Goal: Task Accomplishment & Management: Complete application form

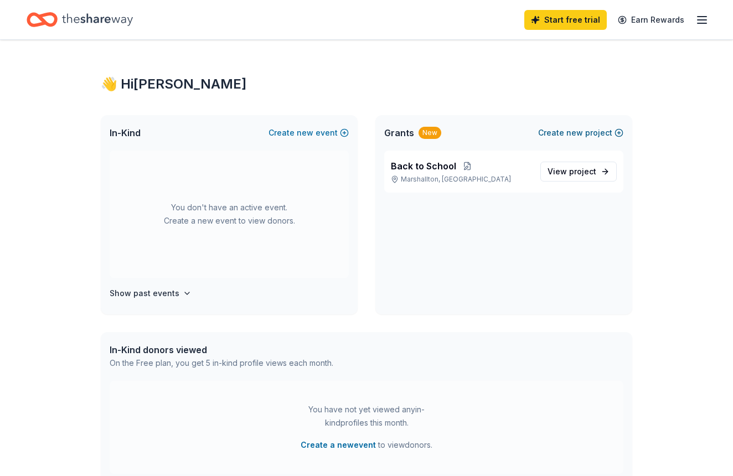
click at [583, 133] on span "new" at bounding box center [574, 132] width 17 height 13
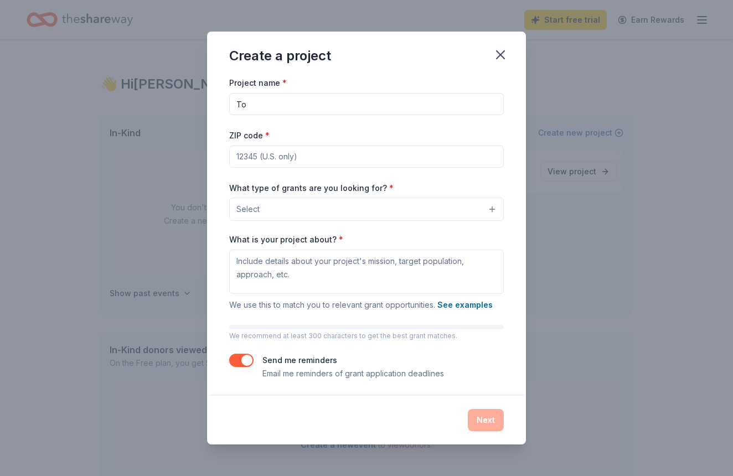
type input "T"
type input "C"
type input "H"
type input "CPC Holiday Event"
type input "19720"
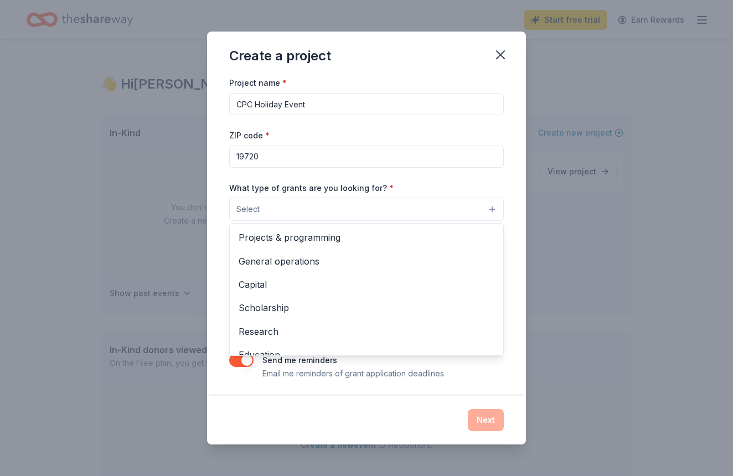
click at [356, 212] on button "Select" at bounding box center [366, 209] width 275 height 23
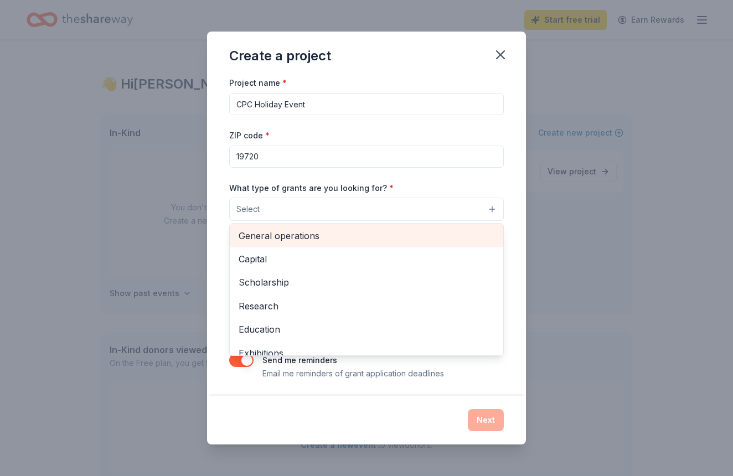
scroll to position [2, 0]
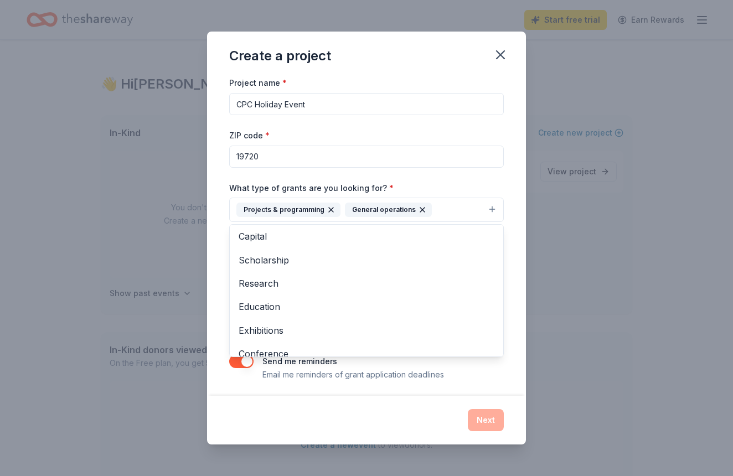
click at [485, 184] on div "What type of grants are you looking for? * Projects & programming General opera…" at bounding box center [366, 202] width 275 height 42
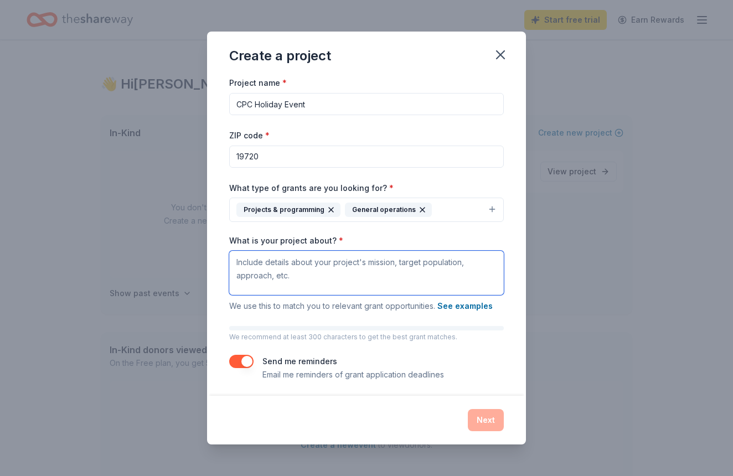
click at [293, 266] on textarea "What is your project about? *" at bounding box center [366, 273] width 275 height 44
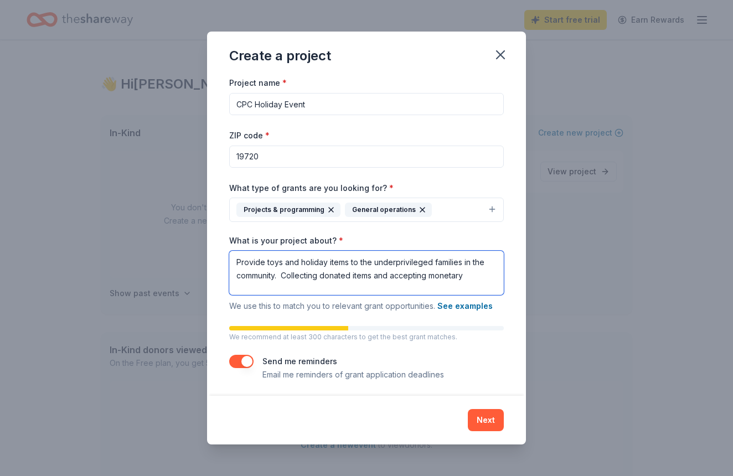
click at [442, 277] on textarea "Provide toys and holiday items to the underprivileged families in the community…" at bounding box center [366, 273] width 275 height 44
click at [453, 277] on textarea "Provide toys and holiday items to the underprivileged families in the community…" at bounding box center [366, 273] width 275 height 44
click at [472, 276] on textarea "Provide toys and holiday items to the underprivileged families in the community…" at bounding box center [366, 273] width 275 height 44
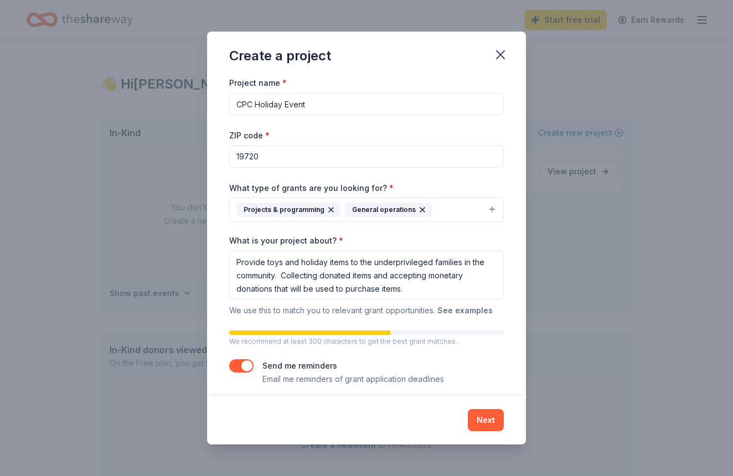
click at [467, 308] on button "See examples" at bounding box center [464, 310] width 55 height 13
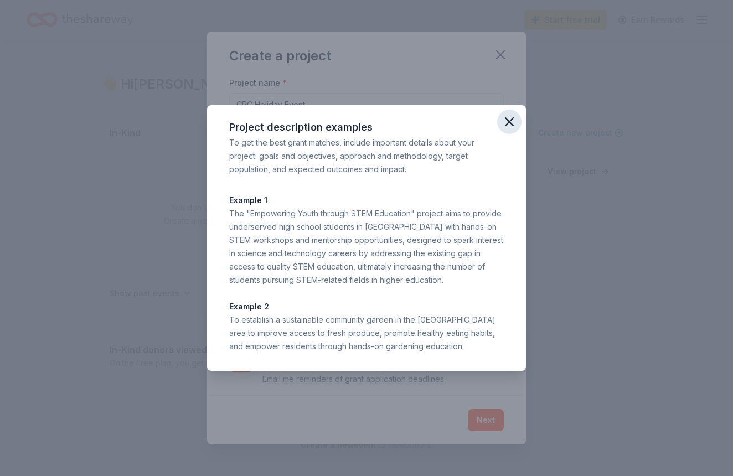
click at [509, 128] on icon "button" at bounding box center [508, 121] width 15 height 15
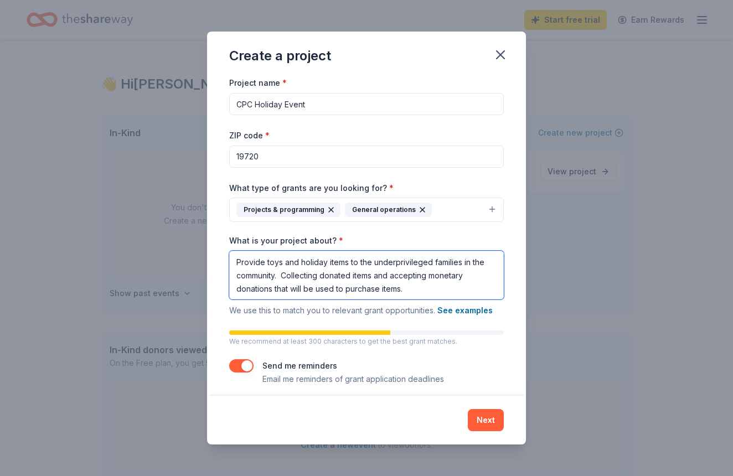
click at [320, 278] on textarea "Provide toys and holiday items to the underprivileged families in the community…" at bounding box center [366, 275] width 275 height 49
click at [473, 276] on textarea "Provide toys and holiday items to the underprivileged families in the community…" at bounding box center [366, 275] width 275 height 49
type textarea "Provide toys and holiday items to the underprivileged families in the community…"
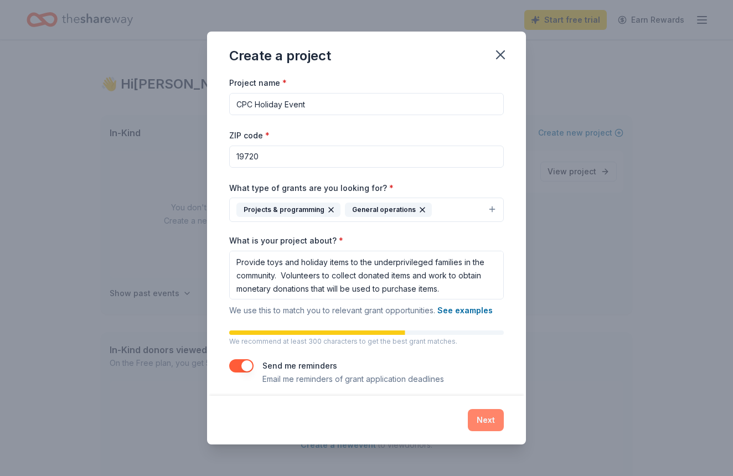
click at [482, 416] on button "Next" at bounding box center [486, 420] width 36 height 22
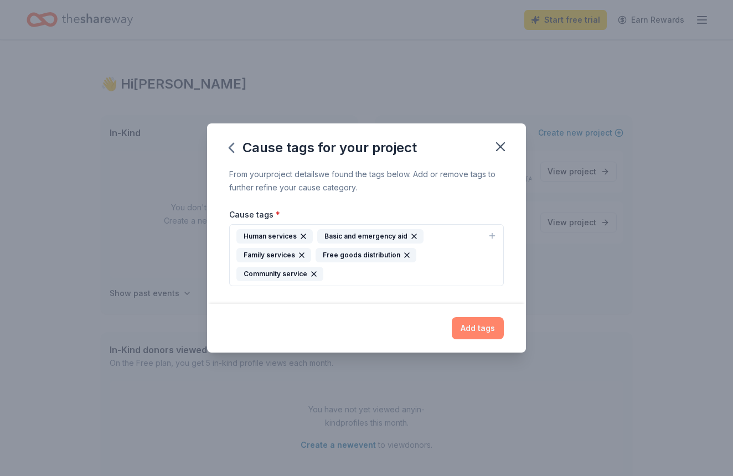
click at [472, 326] on button "Add tags" at bounding box center [478, 328] width 52 height 22
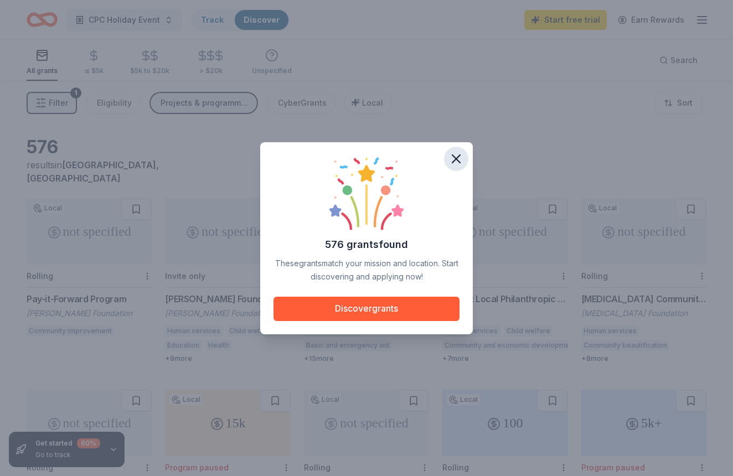
click at [455, 162] on icon "button" at bounding box center [455, 158] width 15 height 15
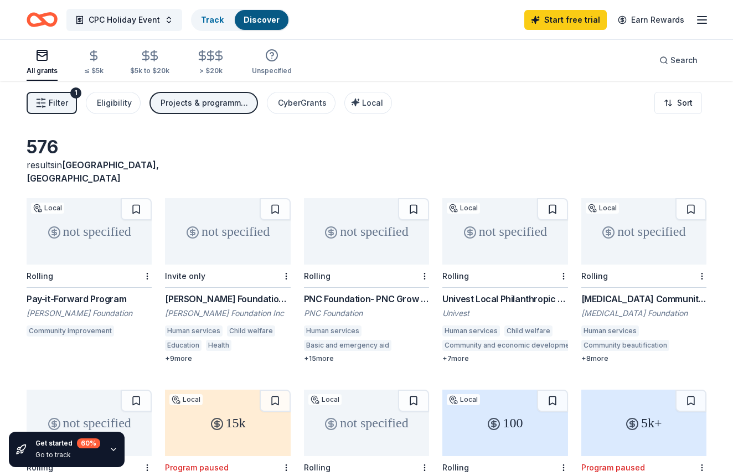
click at [45, 73] on div "All grants" at bounding box center [42, 70] width 31 height 9
click at [696, 18] on icon "button" at bounding box center [701, 19] width 13 height 13
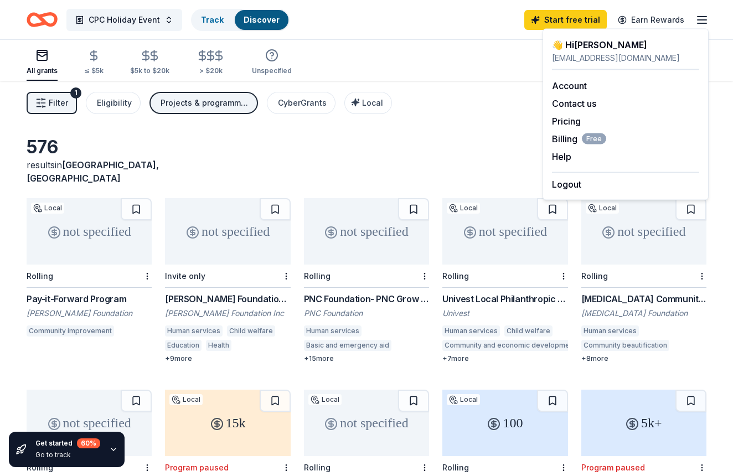
click at [456, 107] on div "Filter 1 Eligibility Projects & programming, General operations CyberGrants Loc…" at bounding box center [366, 103] width 733 height 44
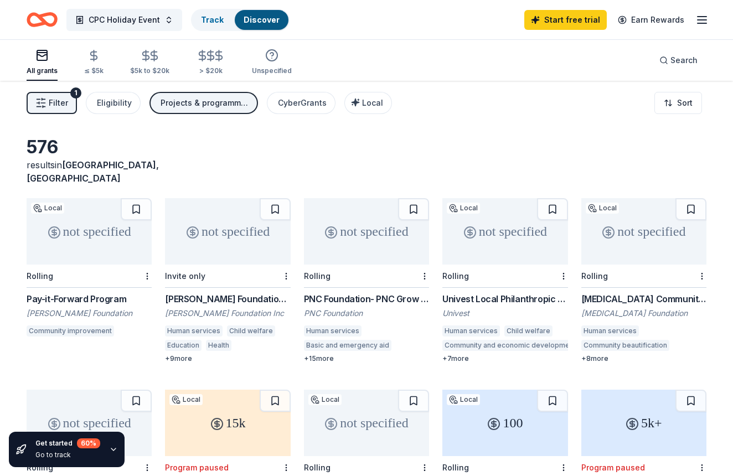
click at [51, 67] on div "All grants" at bounding box center [42, 70] width 31 height 9
click at [168, 21] on button "CPC Holiday Event" at bounding box center [124, 20] width 116 height 22
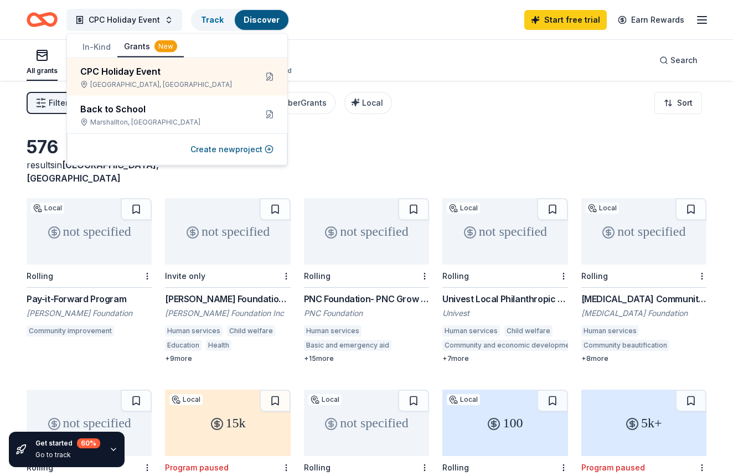
click at [100, 47] on button "In-Kind" at bounding box center [97, 47] width 42 height 20
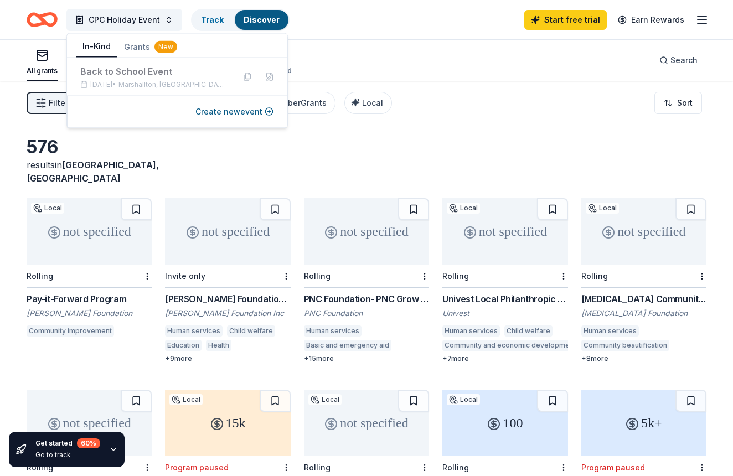
click at [100, 47] on button "In-Kind" at bounding box center [97, 47] width 42 height 21
click at [91, 51] on button "In-Kind" at bounding box center [97, 47] width 42 height 21
click at [100, 48] on button "In-Kind" at bounding box center [97, 47] width 42 height 21
click at [216, 114] on button "Create new event" at bounding box center [234, 111] width 78 height 13
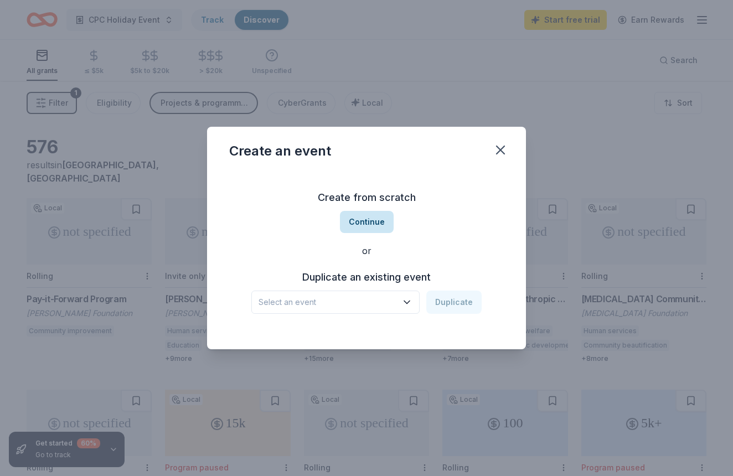
click at [367, 219] on button "Continue" at bounding box center [367, 222] width 54 height 22
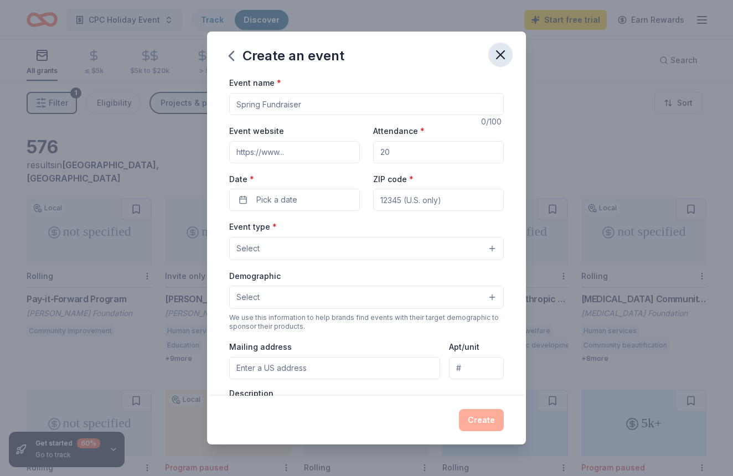
click at [505, 58] on icon "button" at bounding box center [500, 54] width 15 height 15
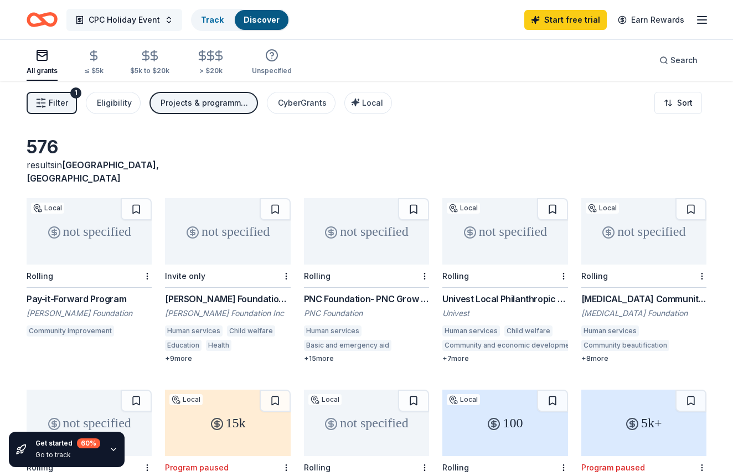
click at [163, 19] on button "CPC Holiday Event" at bounding box center [124, 20] width 116 height 22
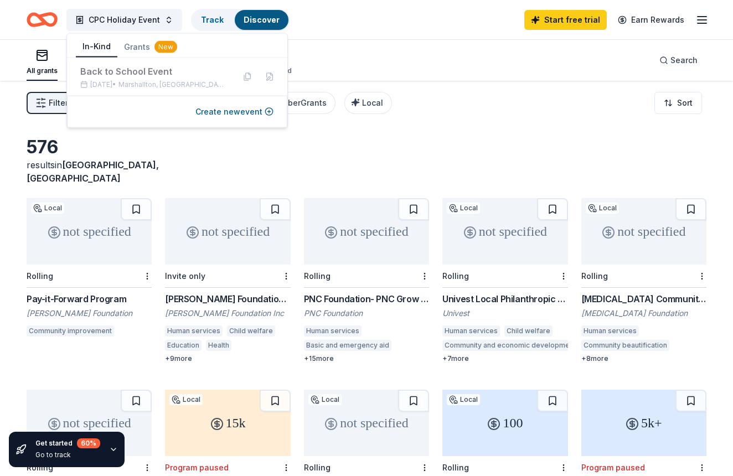
click at [95, 42] on button "In-Kind" at bounding box center [97, 47] width 42 height 21
click at [95, 41] on button "In-Kind" at bounding box center [97, 47] width 42 height 21
click at [102, 49] on button "In-Kind" at bounding box center [97, 47] width 42 height 21
click at [701, 25] on icon "button" at bounding box center [701, 19] width 13 height 13
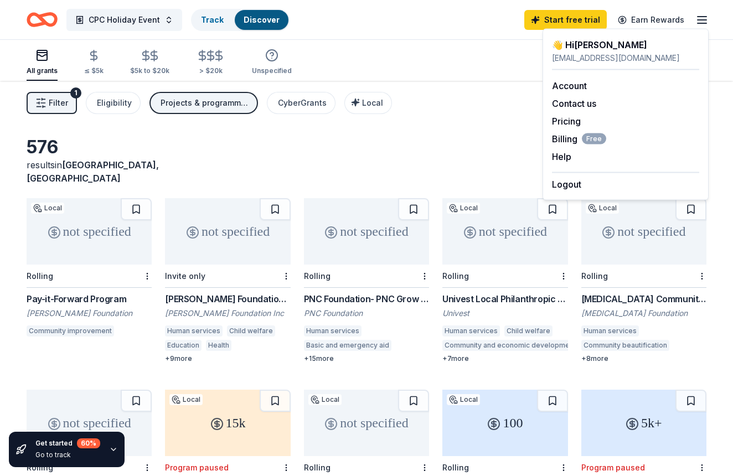
click at [701, 25] on icon "button" at bounding box center [701, 19] width 13 height 13
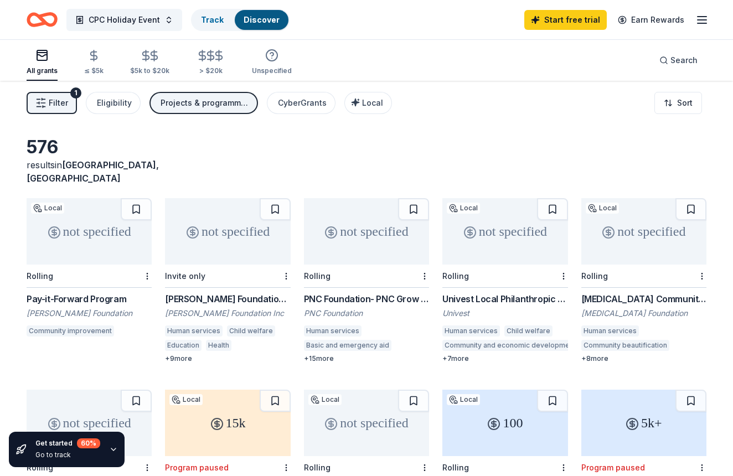
click at [701, 25] on icon "button" at bounding box center [701, 19] width 13 height 13
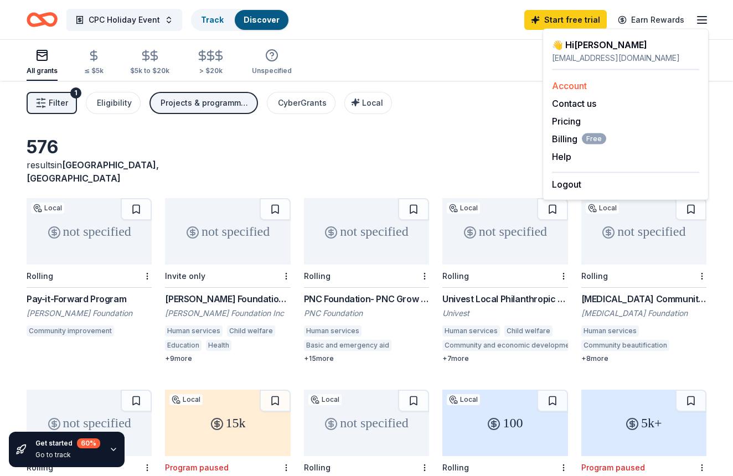
click at [572, 81] on link "Account" at bounding box center [569, 85] width 35 height 11
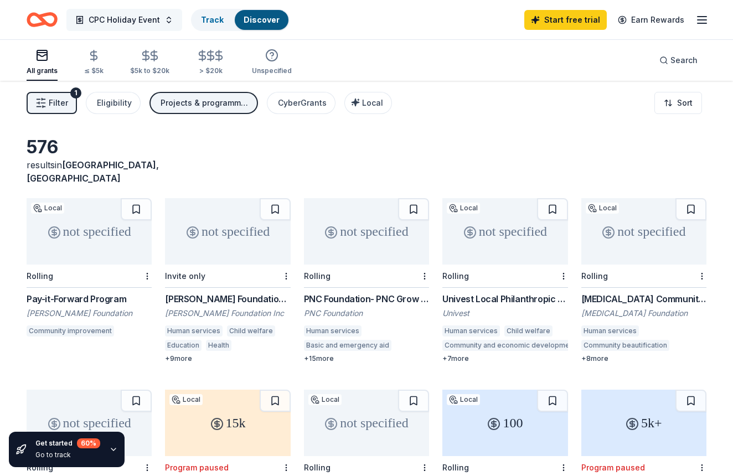
click at [169, 22] on button "CPC Holiday Event" at bounding box center [124, 20] width 116 height 22
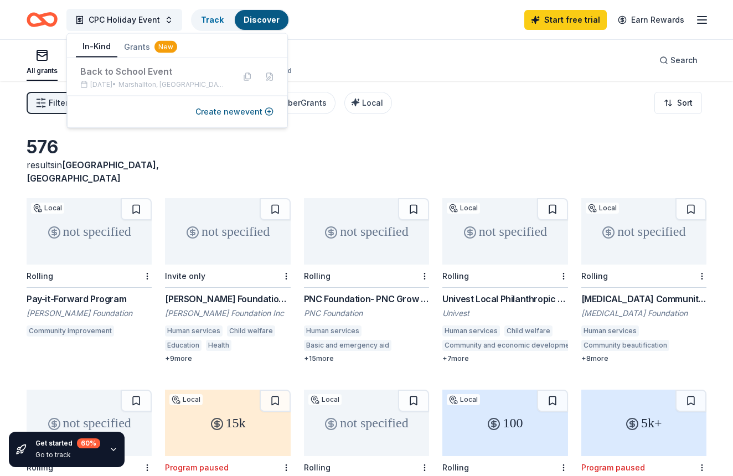
click at [95, 45] on button "In-Kind" at bounding box center [97, 47] width 42 height 21
click at [233, 116] on button "Create new event" at bounding box center [234, 111] width 78 height 13
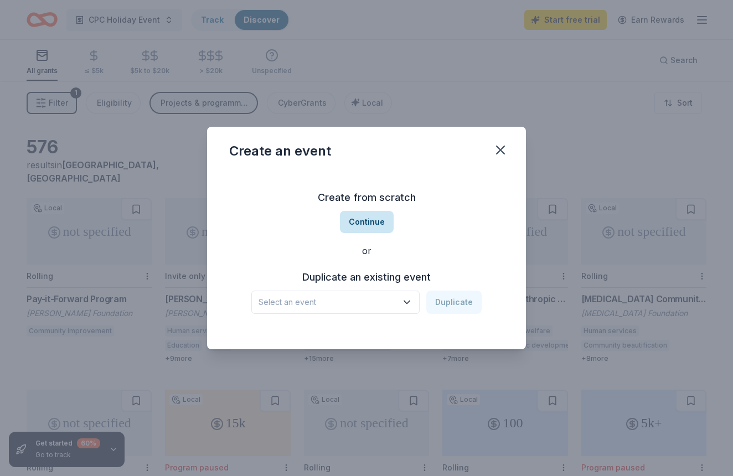
click at [365, 220] on button "Continue" at bounding box center [367, 222] width 54 height 22
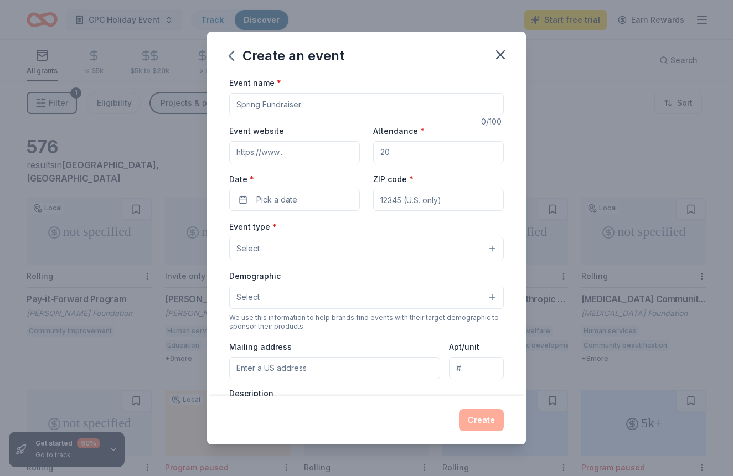
click at [415, 161] on input "Attendance *" at bounding box center [438, 152] width 131 height 22
click at [418, 155] on input "Attendance *" at bounding box center [438, 152] width 131 height 22
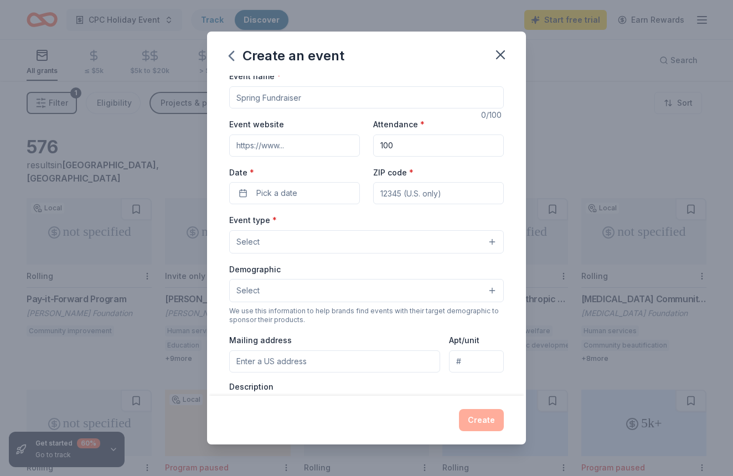
scroll to position [11, 0]
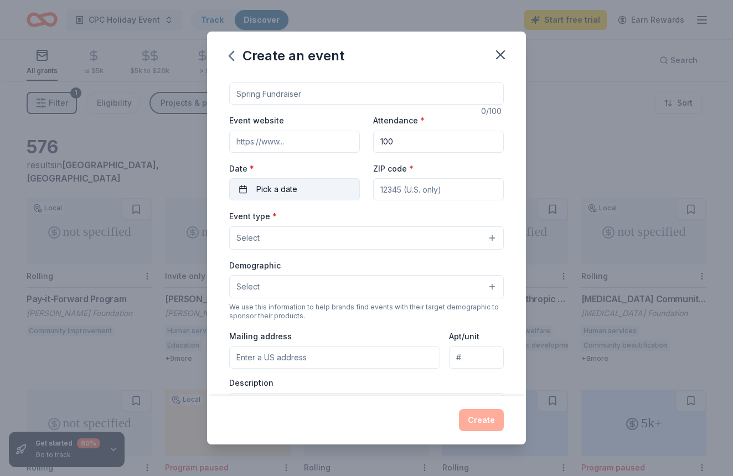
type input "100"
click at [284, 190] on span "Pick a date" at bounding box center [276, 189] width 41 height 13
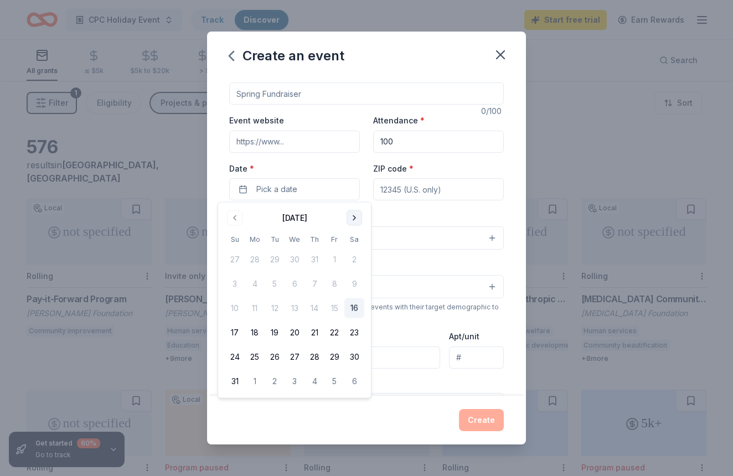
click at [350, 217] on button "Go to next month" at bounding box center [353, 217] width 15 height 15
click at [353, 305] on button "20" at bounding box center [354, 308] width 20 height 20
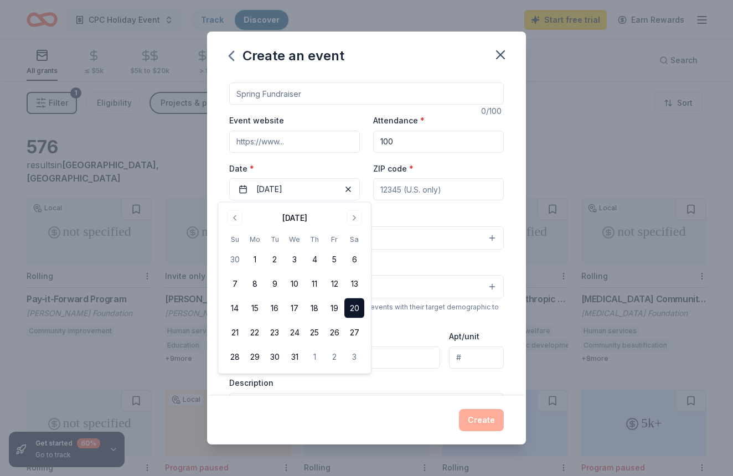
click at [353, 305] on button "20" at bounding box center [354, 308] width 20 height 20
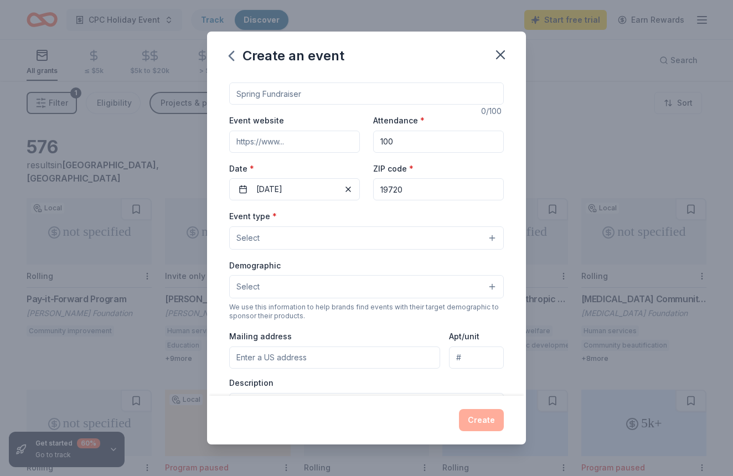
type input "19720"
click at [382, 247] on button "Select" at bounding box center [366, 237] width 275 height 23
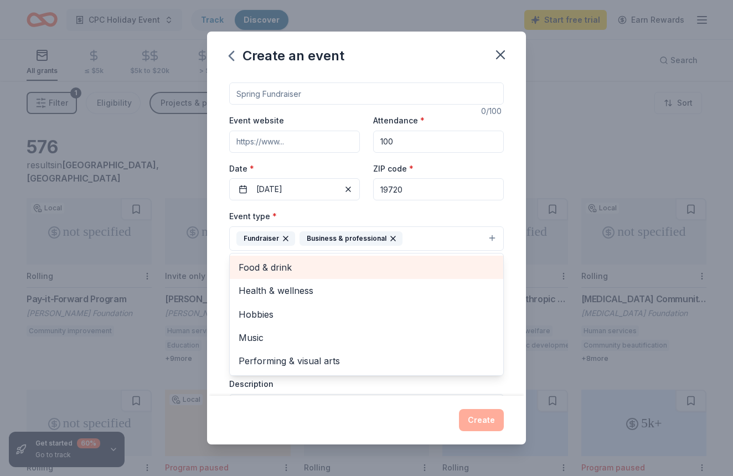
scroll to position [0, 0]
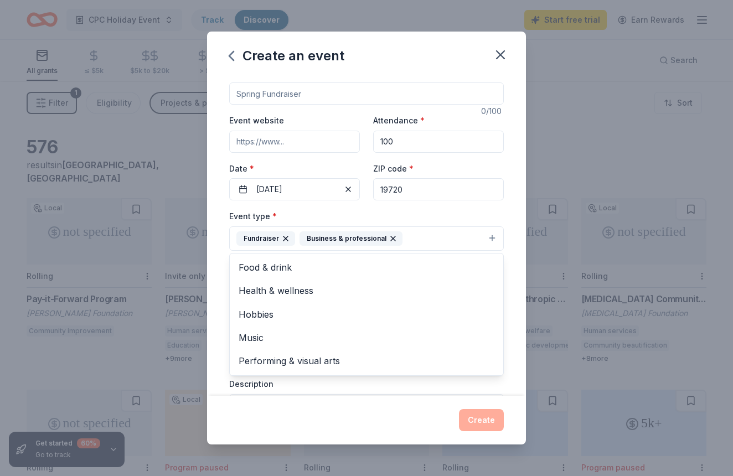
click at [391, 237] on icon "button" at bounding box center [393, 238] width 4 height 4
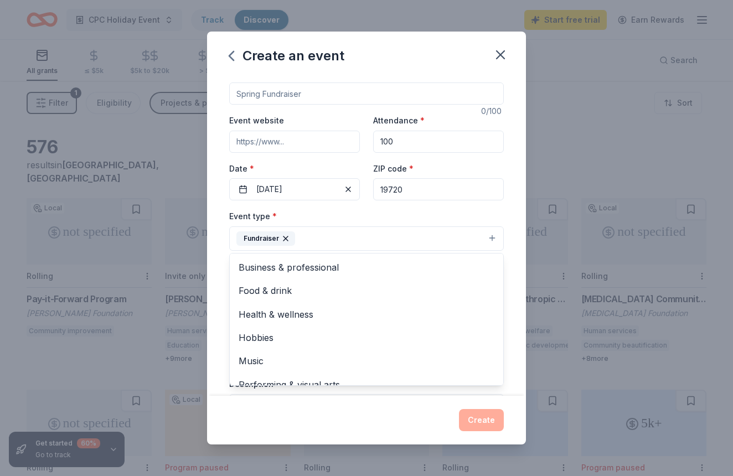
click at [348, 240] on button "Fundraiser" at bounding box center [366, 238] width 275 height 24
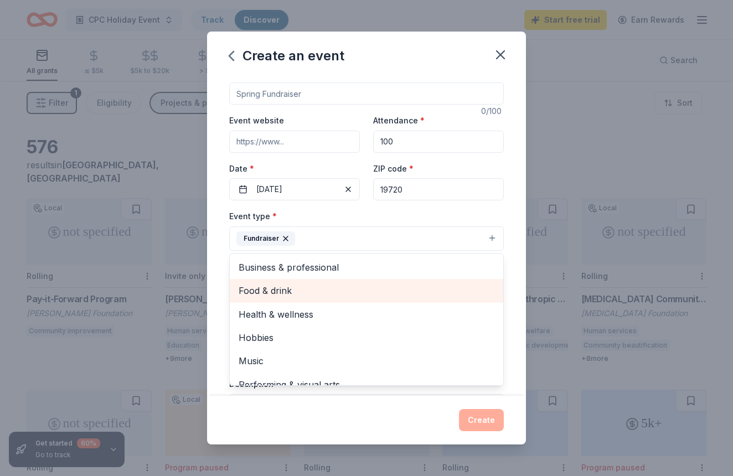
click at [313, 297] on div "Food & drink" at bounding box center [366, 290] width 273 height 23
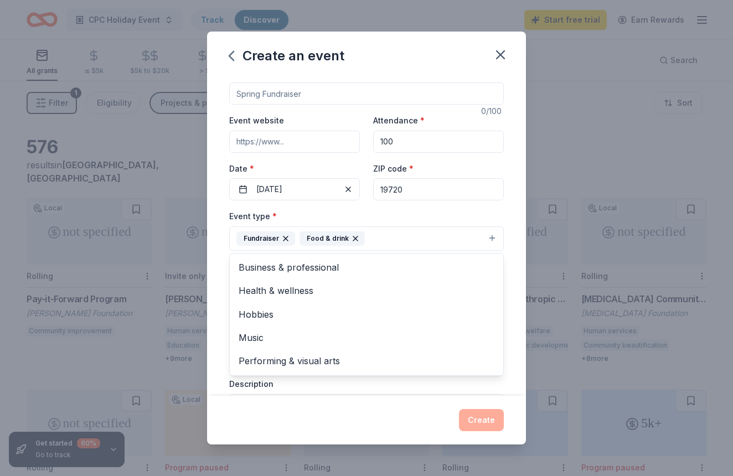
click at [378, 403] on div "Create an event Event name * 0 /100 Event website Attendance * 100 Date * [DATE…" at bounding box center [366, 238] width 319 height 412
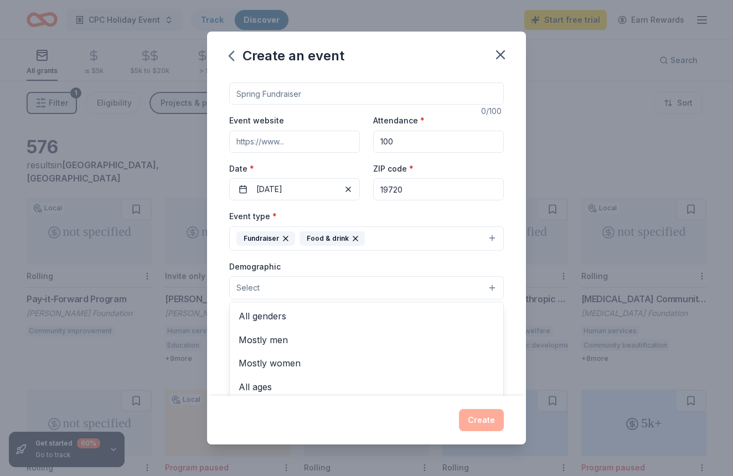
click at [492, 286] on button "Select" at bounding box center [366, 287] width 275 height 23
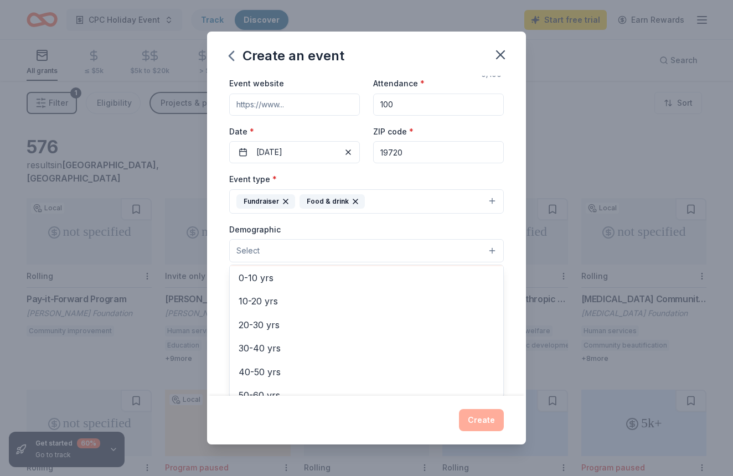
scroll to position [72, 0]
click at [441, 228] on div "Demographic All ages All genders Mostly men Mostly women 0-10 yrs 10-20 yrs 20-…" at bounding box center [366, 244] width 275 height 42
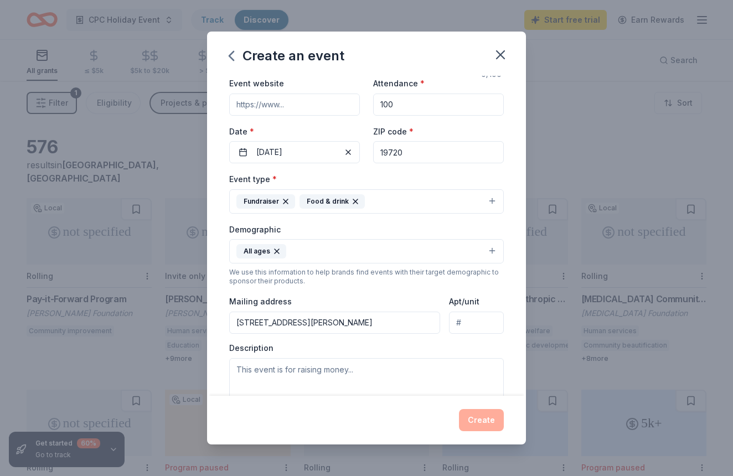
type input "[STREET_ADDRESS][PERSON_NAME]"
click at [273, 366] on textarea at bounding box center [366, 383] width 275 height 50
type textarea "R"
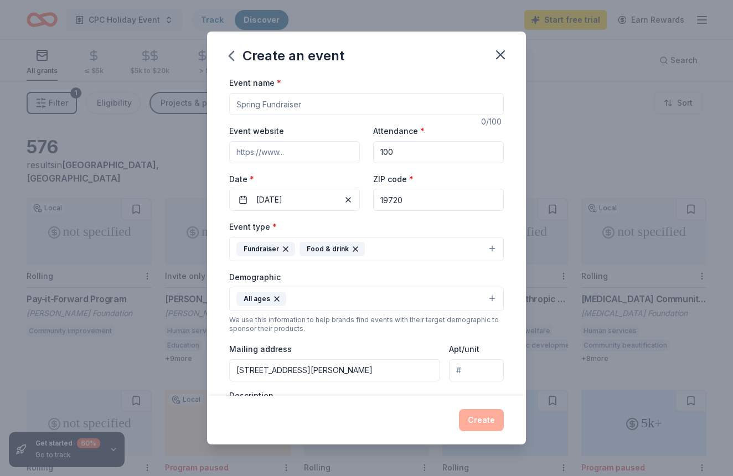
scroll to position [14, 0]
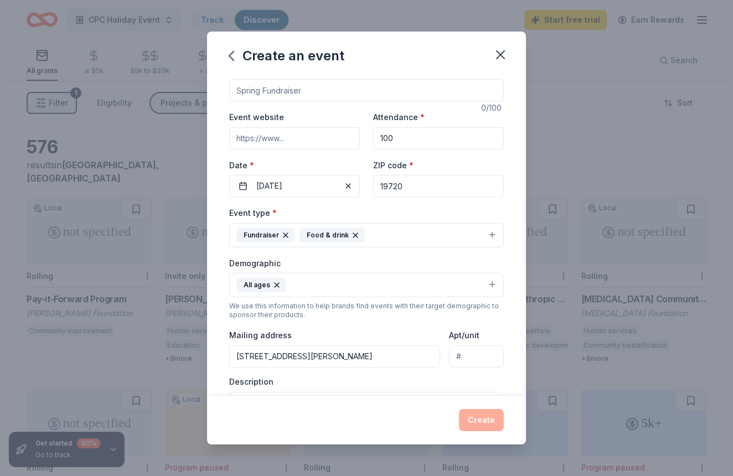
drag, startPoint x: 522, startPoint y: 126, endPoint x: 504, endPoint y: 232, distance: 107.7
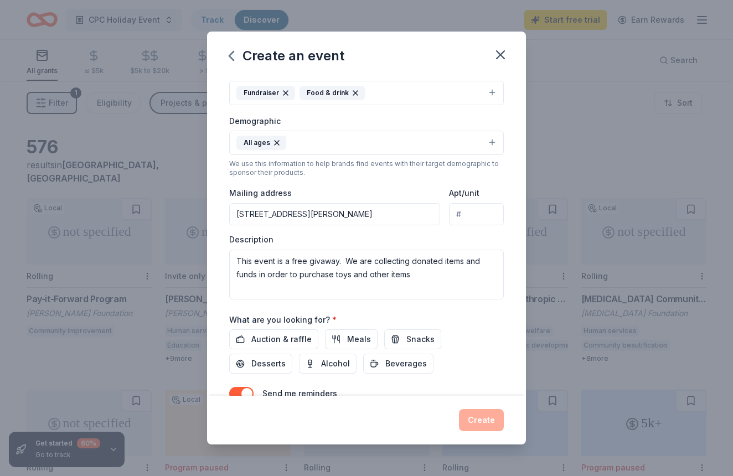
scroll to position [209, 0]
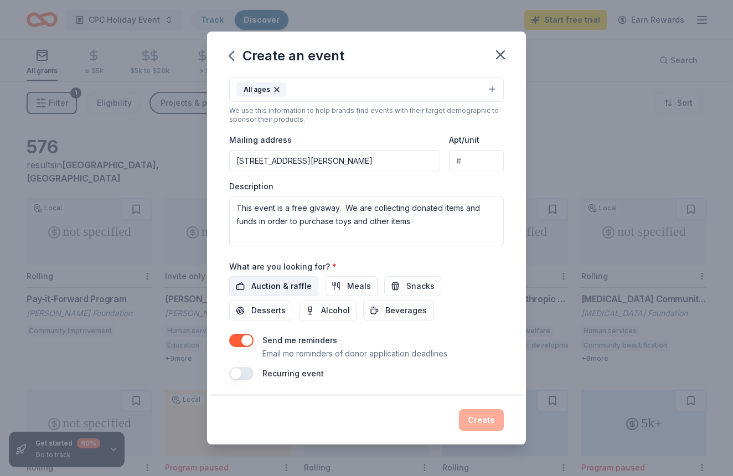
click at [273, 286] on span "Auction & raffle" at bounding box center [281, 286] width 60 height 13
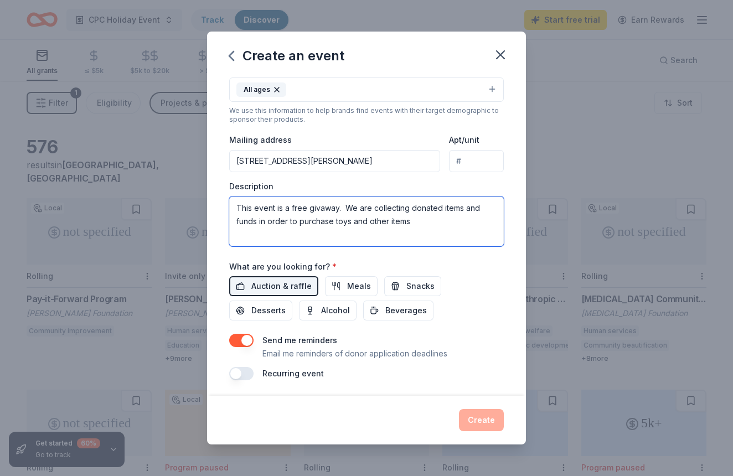
click at [322, 205] on textarea "This event is a free givaway. We are collecting donated items and funds in orde…" at bounding box center [366, 221] width 275 height 50
click at [472, 234] on textarea "This event is a free giveaway. We are collecting donated items and funds in ord…" at bounding box center [366, 221] width 275 height 50
type textarea "This event is a free giveaway. We are collecting donated items and funds in ord…"
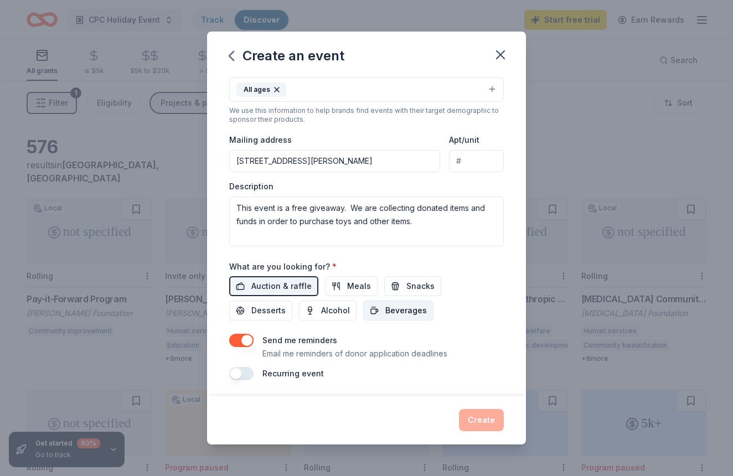
click at [385, 309] on span "Beverages" at bounding box center [406, 310] width 42 height 13
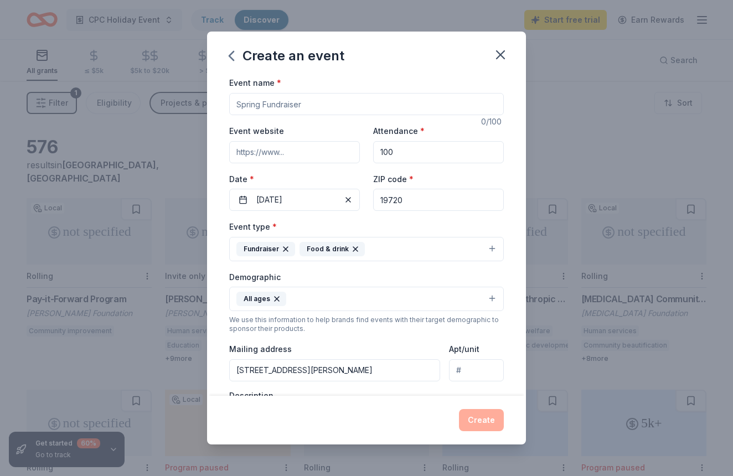
type input "H"
type input "CPC Holiday Event"
click at [481, 422] on button "Create" at bounding box center [481, 420] width 45 height 22
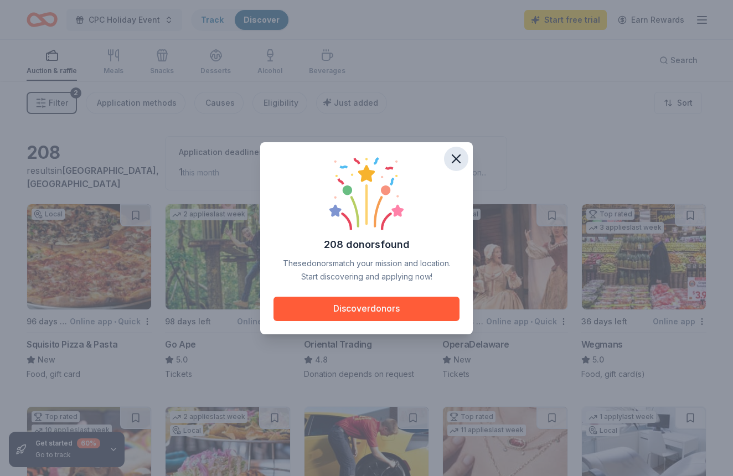
click at [455, 163] on icon "button" at bounding box center [455, 158] width 15 height 15
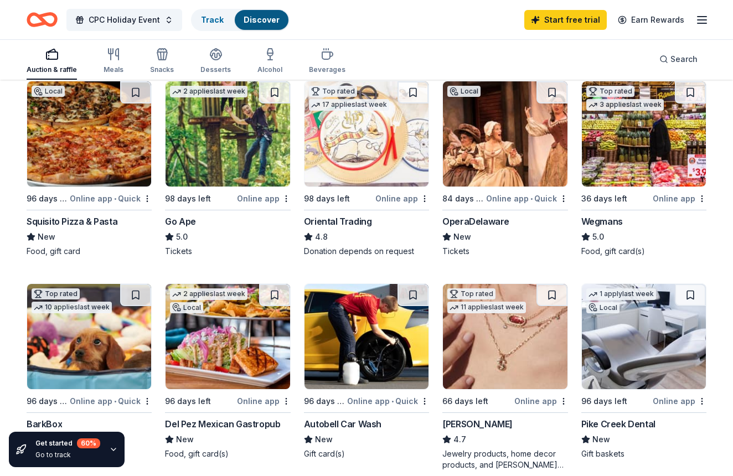
scroll to position [121, 0]
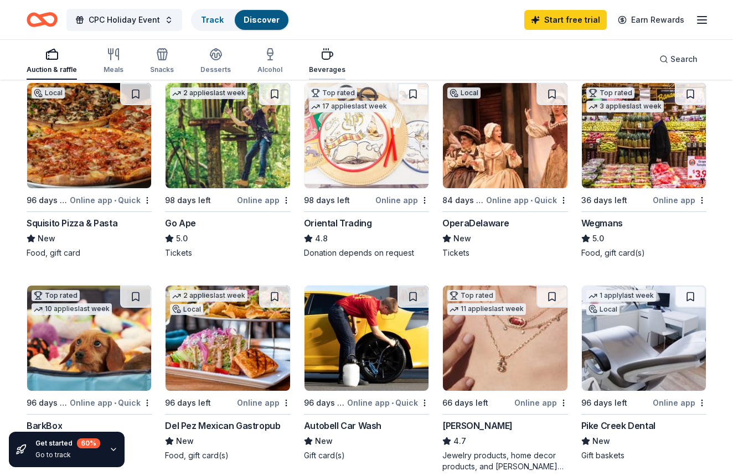
click at [320, 57] on icon "button" at bounding box center [326, 54] width 13 height 13
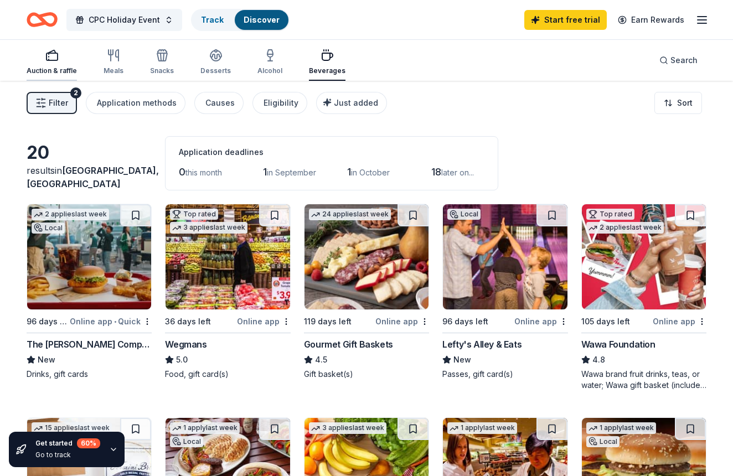
click at [61, 64] on div "Auction & raffle" at bounding box center [52, 62] width 50 height 27
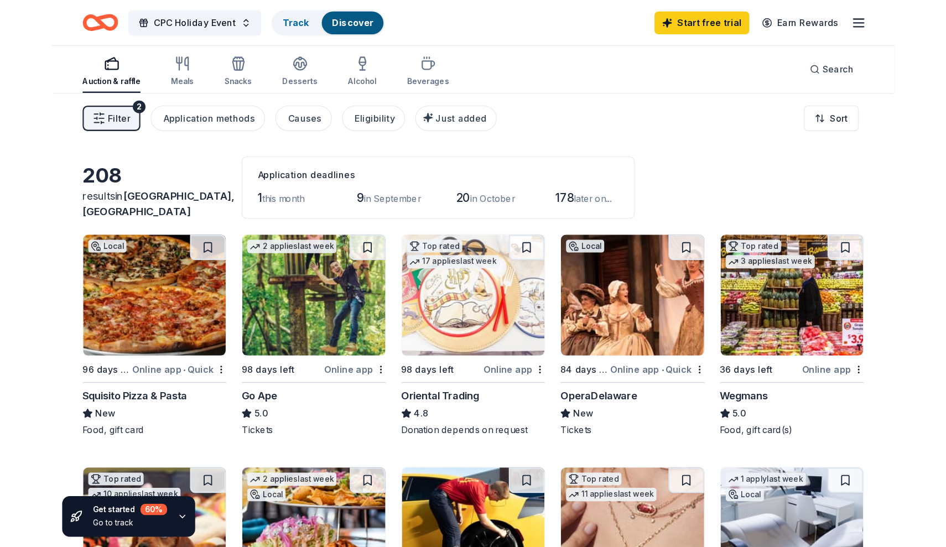
scroll to position [1, 0]
